Goal: Task Accomplishment & Management: Manage account settings

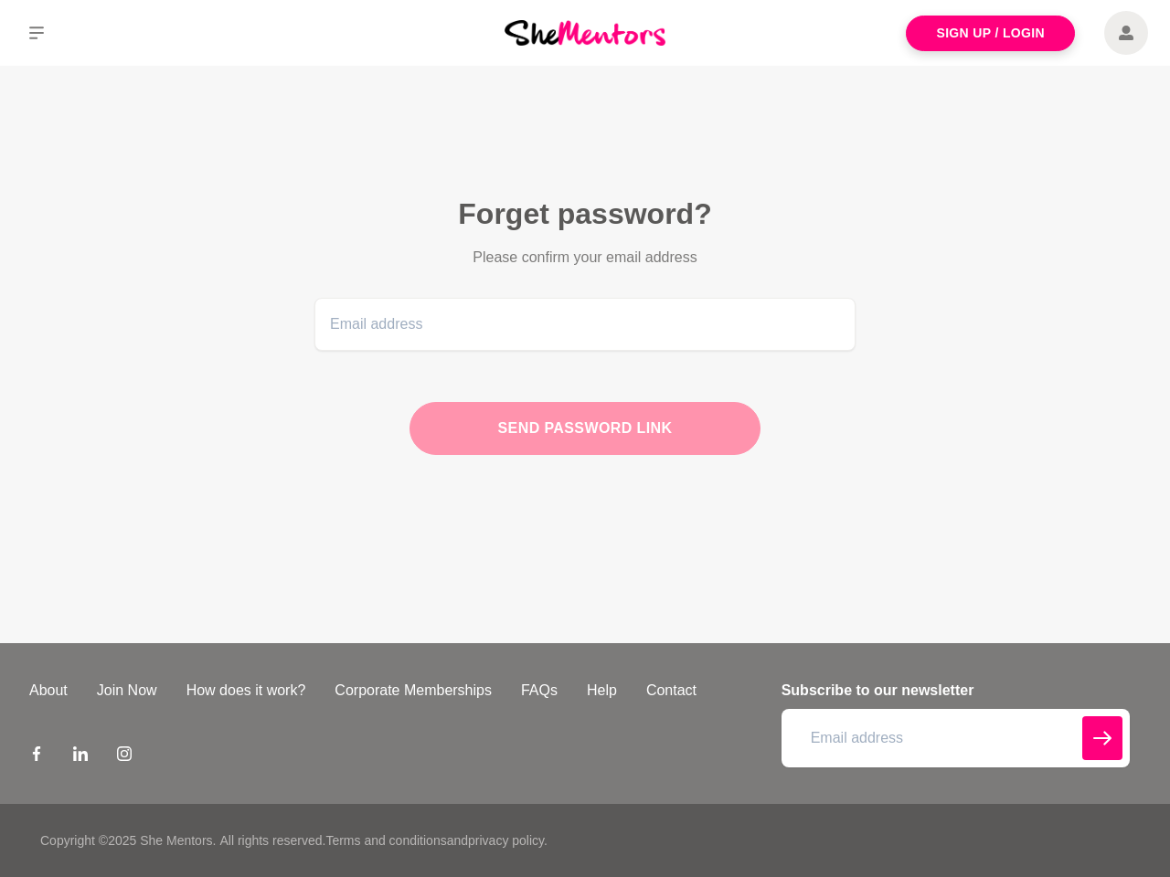
click at [585, 439] on div "Send password link" at bounding box center [584, 428] width 351 height 53
click at [37, 33] on icon at bounding box center [36, 33] width 15 height 13
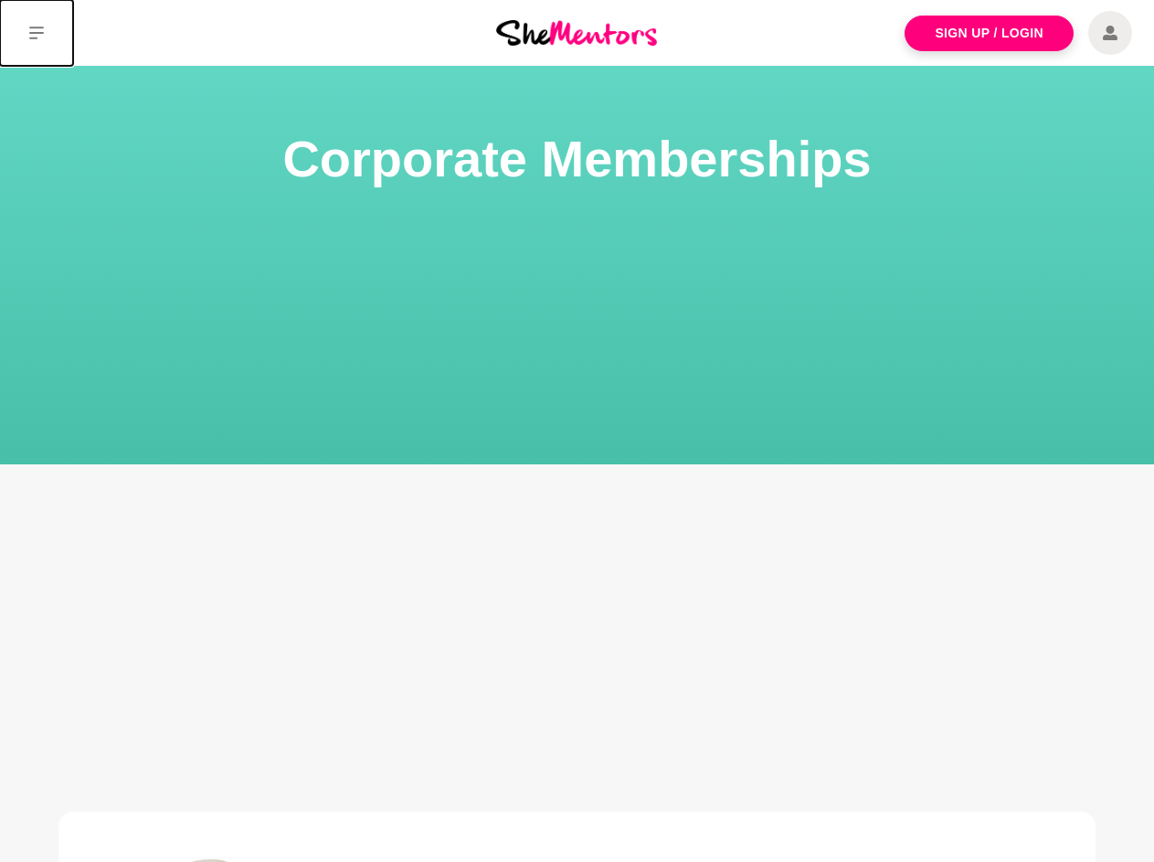
click at [37, 33] on icon at bounding box center [36, 33] width 15 height 13
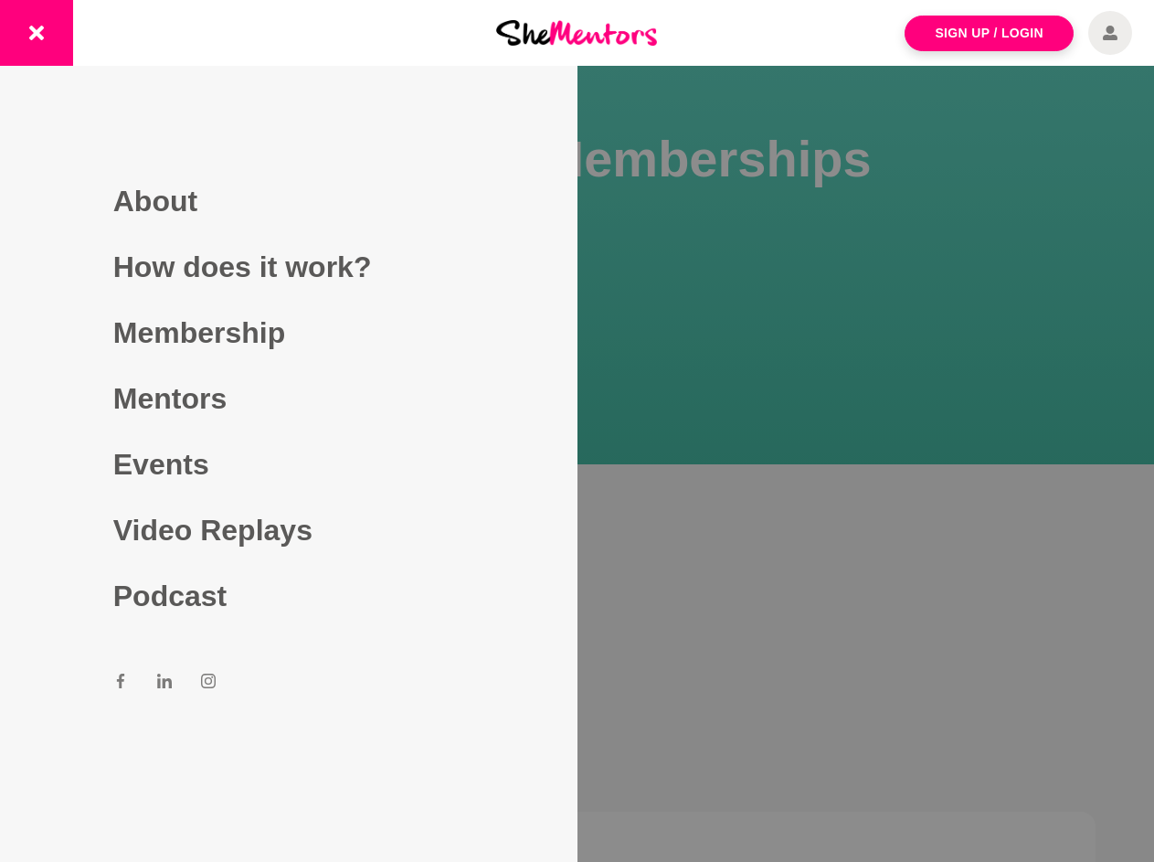
click at [578, 492] on div at bounding box center [577, 431] width 1154 height 862
